Goal: Use online tool/utility: Utilize a website feature to perform a specific function

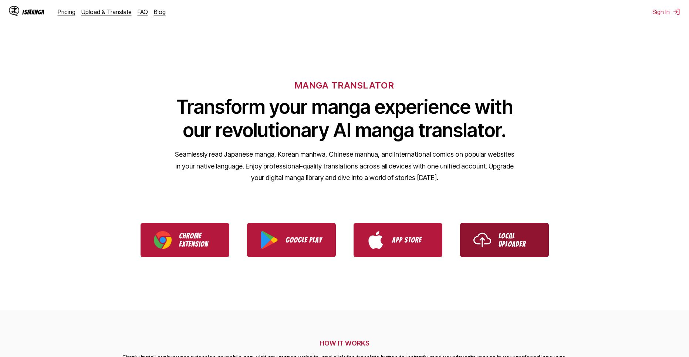
click at [468, 226] on link "Local Uploader" at bounding box center [504, 240] width 89 height 34
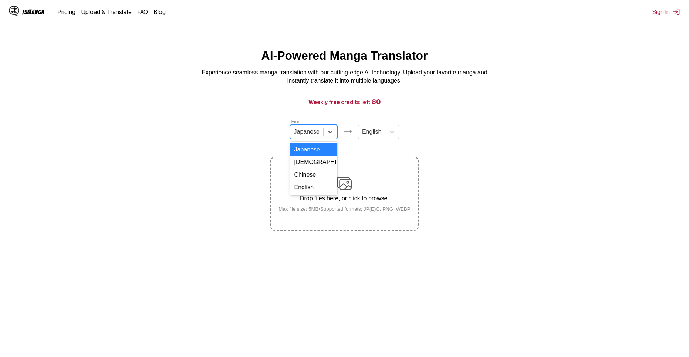
click at [321, 139] on div "Japanese" at bounding box center [313, 132] width 47 height 14
click at [330, 194] on div "Drop files here, or click to browse. Max file size: 5MB • Supported formats: JP…" at bounding box center [345, 194] width 144 height 36
click at [0, 0] on input "Drop files here, or click to browse. Max file size: 5MB • Supported formats: JP…" at bounding box center [0, 0] width 0 height 0
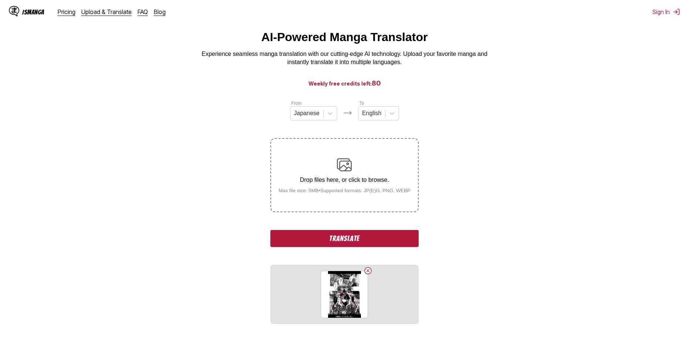
scroll to position [82, 0]
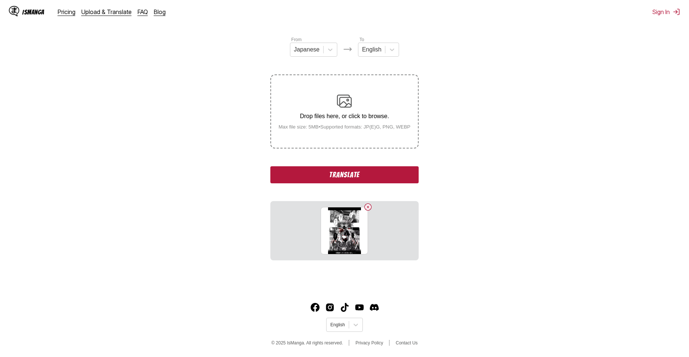
click at [339, 174] on button "Translate" at bounding box center [344, 174] width 148 height 17
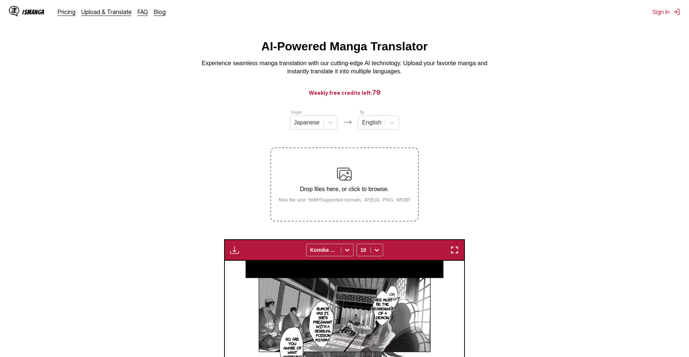
scroll to position [0, 0]
